Goal: Find specific page/section: Find specific page/section

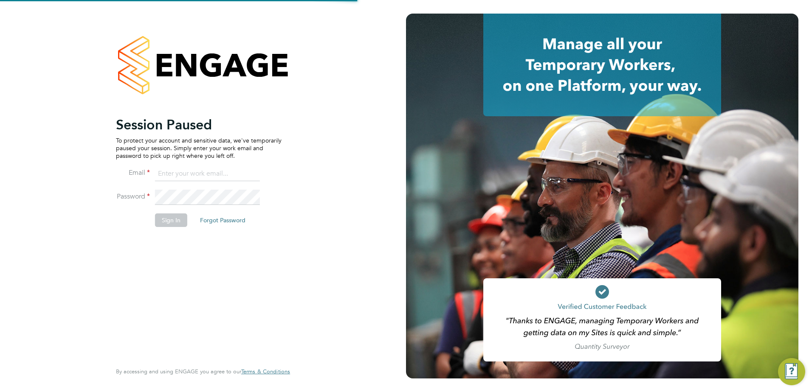
type input "tyler.kelly@vistry.co.uk"
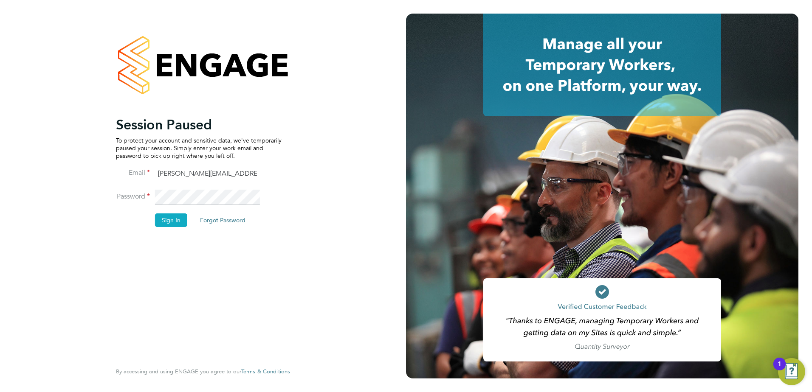
click at [165, 220] on button "Sign In" at bounding box center [171, 221] width 32 height 14
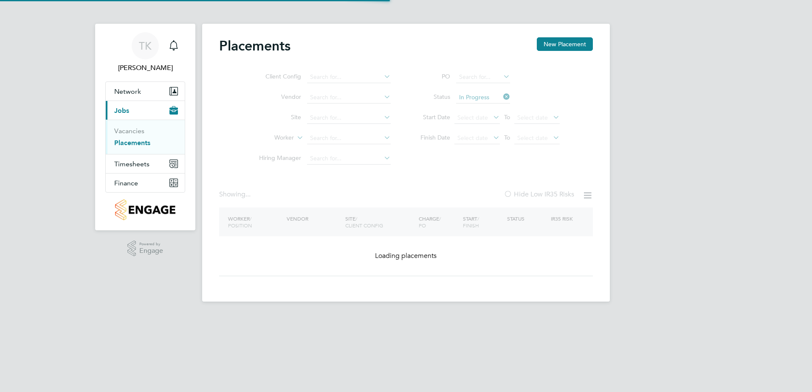
type input "[GEOGRAPHIC_DATA][PERSON_NAME][GEOGRAPHIC_DATA] ([GEOGRAPHIC_DATA])"
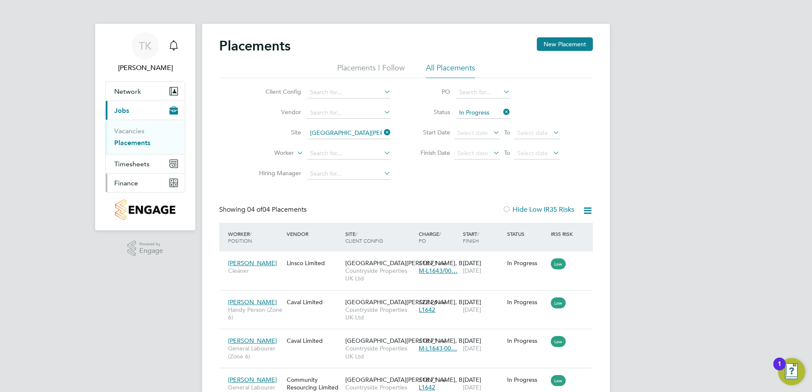
click at [144, 191] on button "Finance" at bounding box center [145, 183] width 79 height 19
click at [149, 172] on link "Invoices & Credit Notes" at bounding box center [140, 173] width 53 height 17
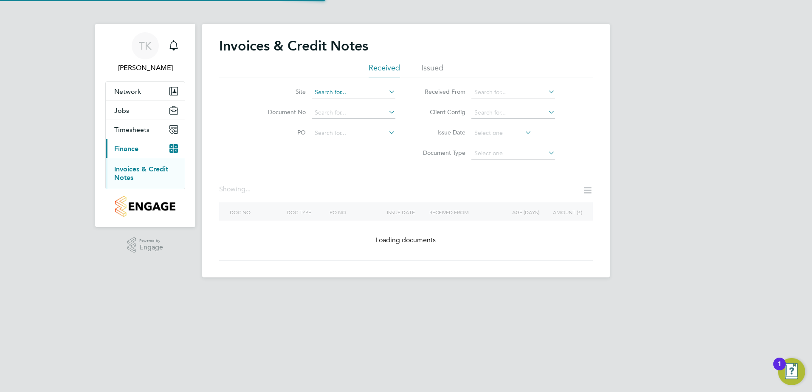
click at [358, 93] on input at bounding box center [354, 93] width 84 height 12
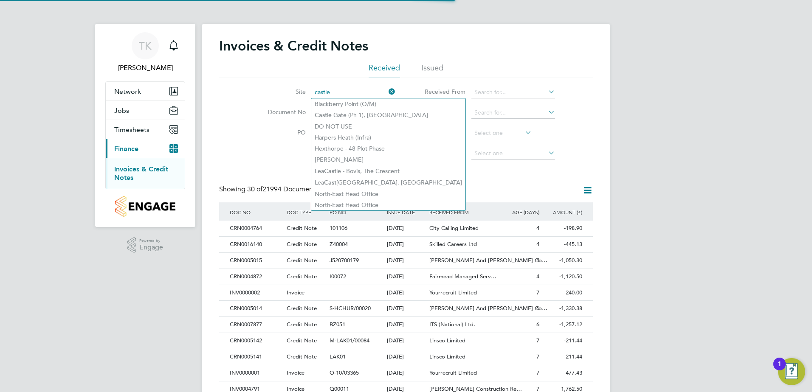
scroll to position [16, 58]
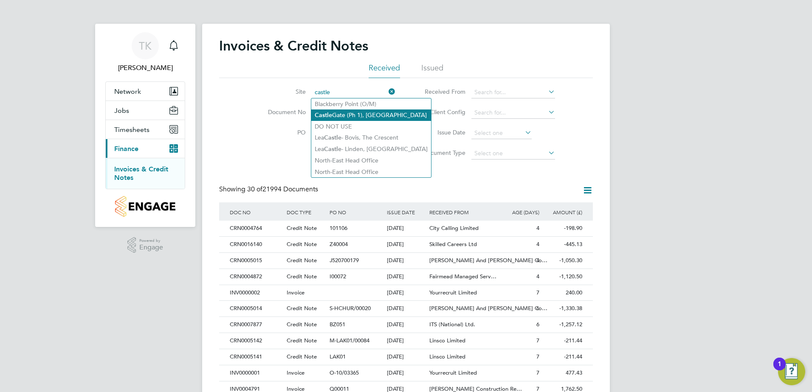
click at [352, 111] on li "[GEOGRAPHIC_DATA] (Ph 1), [GEOGRAPHIC_DATA]" at bounding box center [371, 115] width 120 height 11
type input "[GEOGRAPHIC_DATA] (Ph 1), [GEOGRAPHIC_DATA]"
